Goal: Information Seeking & Learning: Learn about a topic

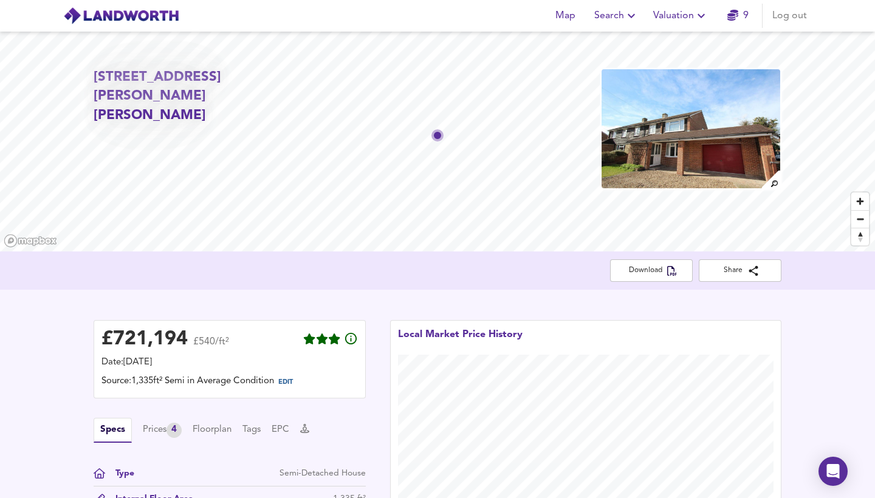
scroll to position [1017, 0]
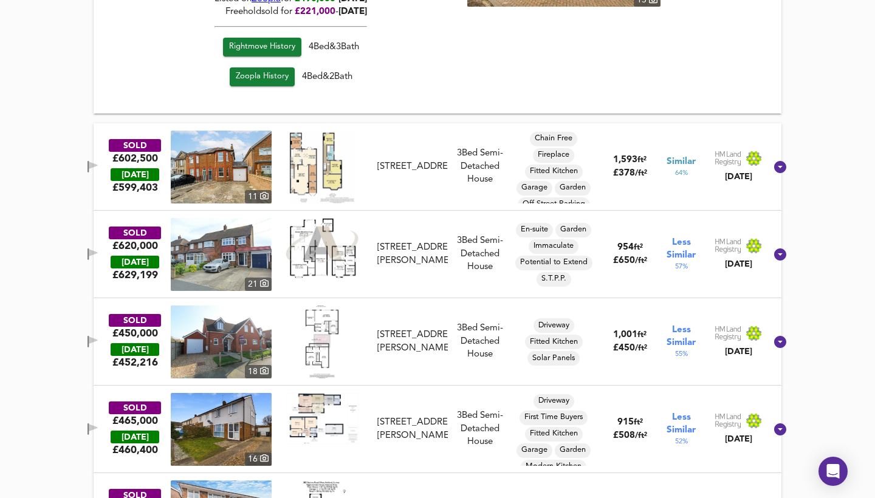
click at [132, 148] on div "SOLD" at bounding box center [135, 145] width 52 height 13
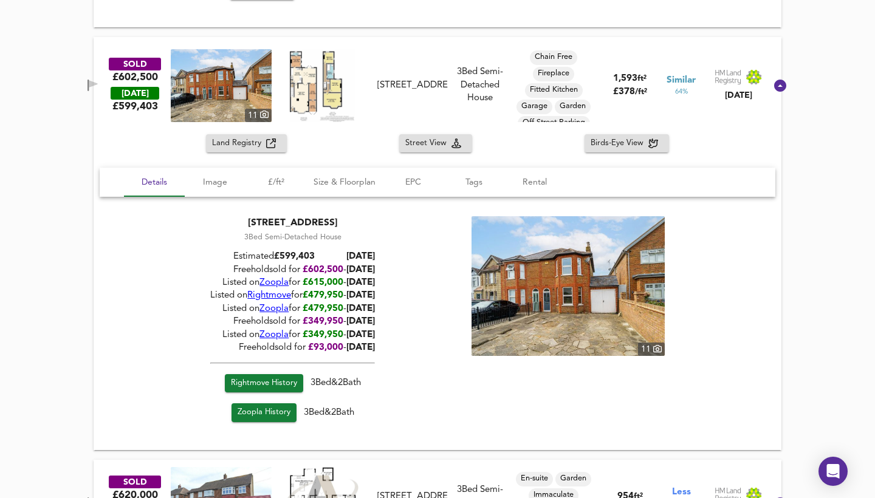
scroll to position [1105, 0]
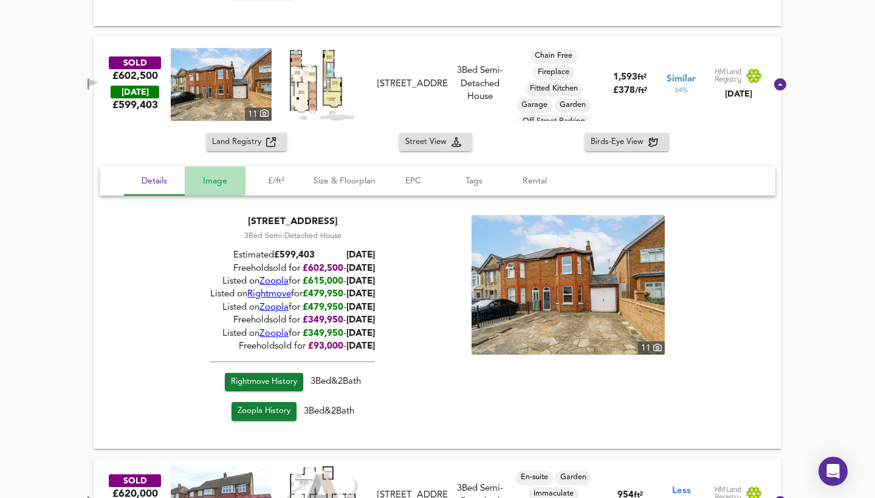
click at [212, 177] on span "Image" at bounding box center [215, 181] width 46 height 15
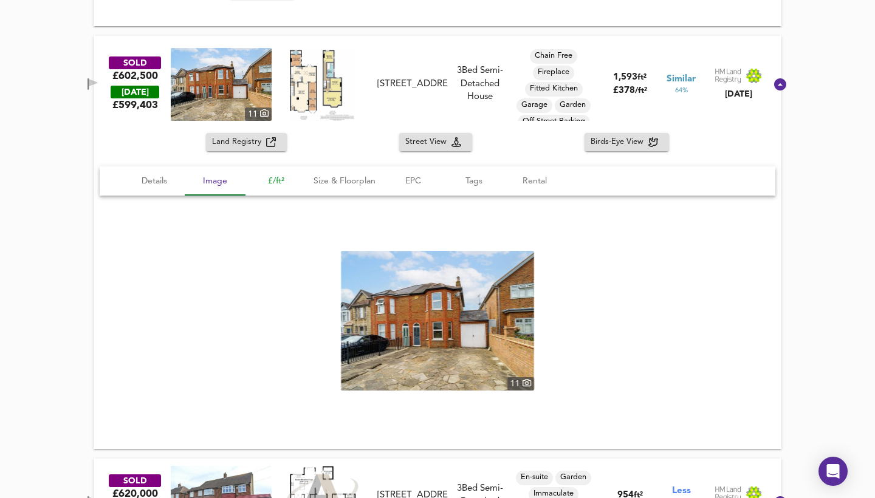
click at [281, 180] on span "£/ft²" at bounding box center [276, 181] width 46 height 15
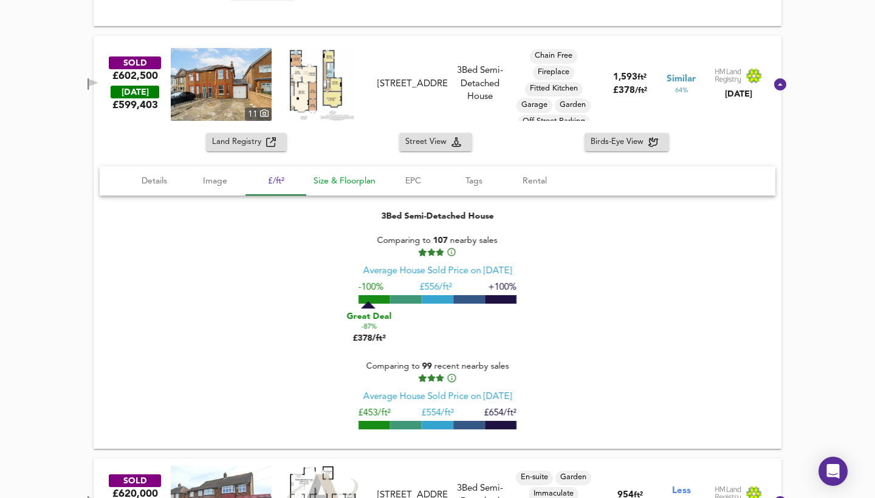
click at [326, 176] on span "Size & Floorplan" at bounding box center [345, 181] width 62 height 15
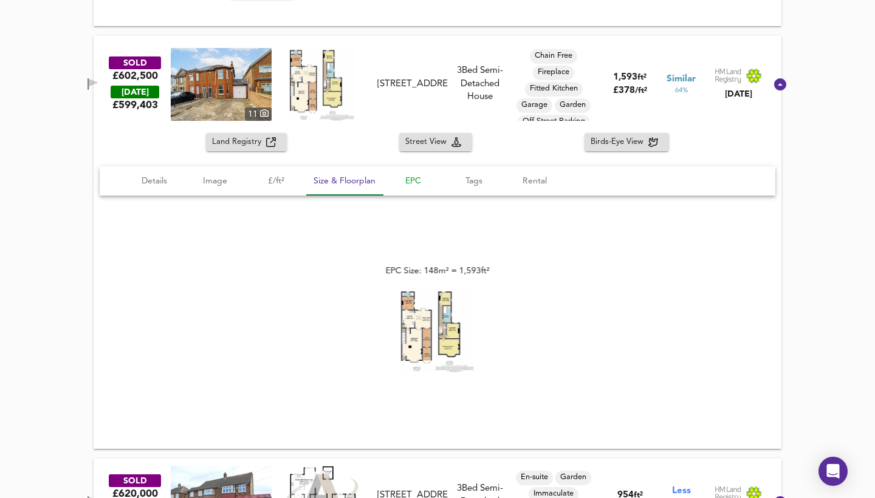
click at [408, 187] on button "EPC" at bounding box center [413, 181] width 61 height 29
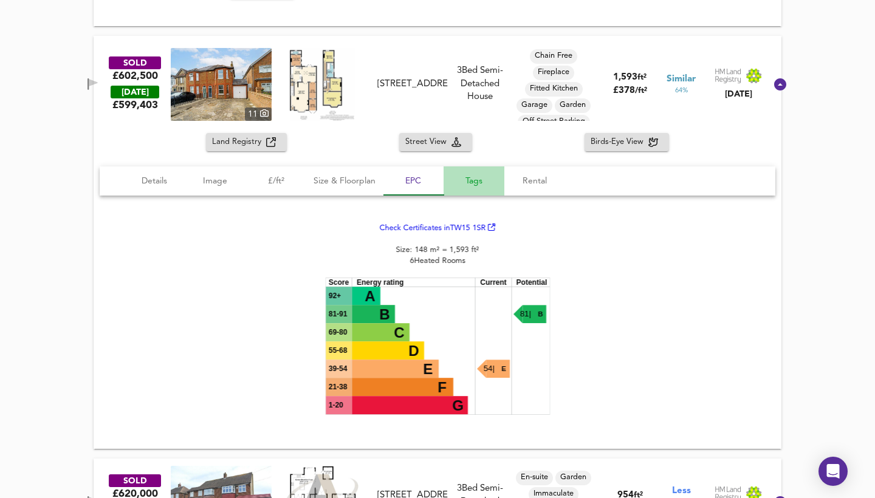
click at [475, 180] on span "Tags" at bounding box center [474, 181] width 46 height 15
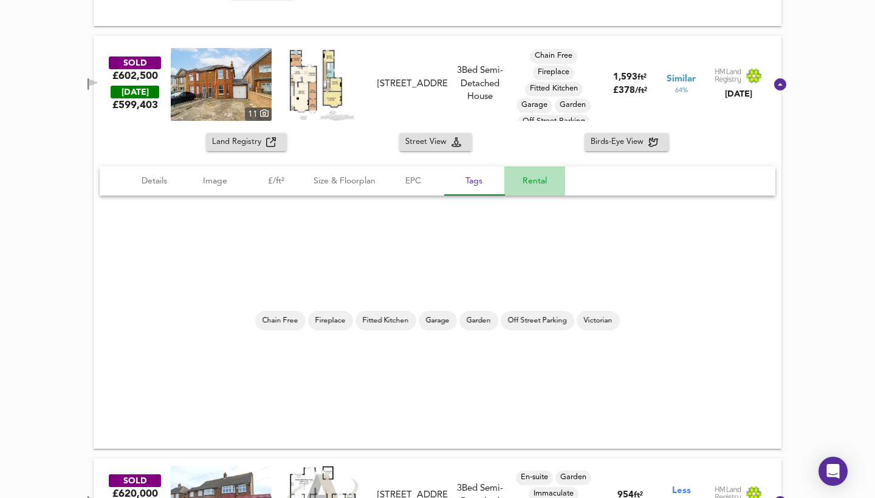
click at [538, 184] on span "Rental" at bounding box center [535, 181] width 46 height 15
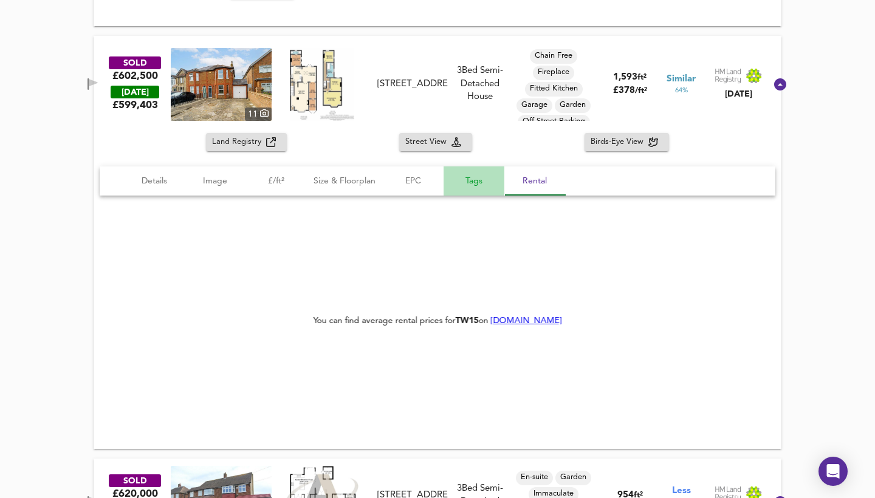
click at [501, 180] on button "Tags" at bounding box center [474, 181] width 61 height 29
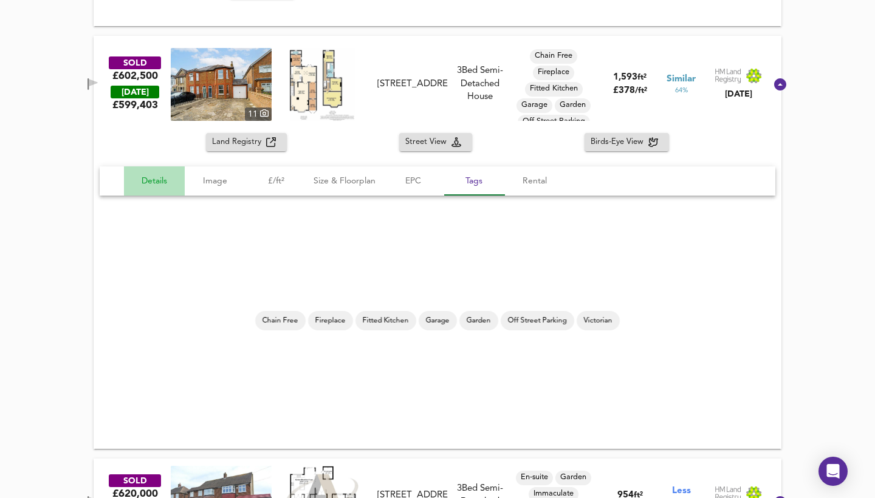
click at [162, 178] on span "Details" at bounding box center [154, 181] width 46 height 15
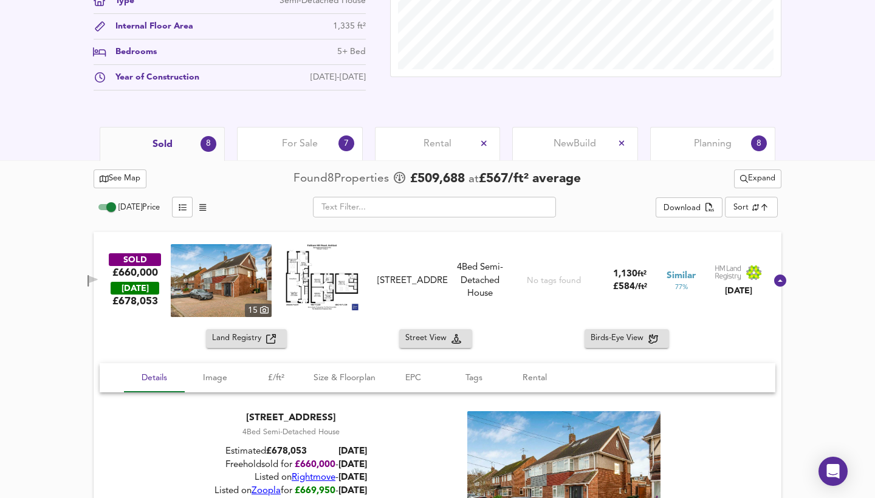
scroll to position [470, 0]
